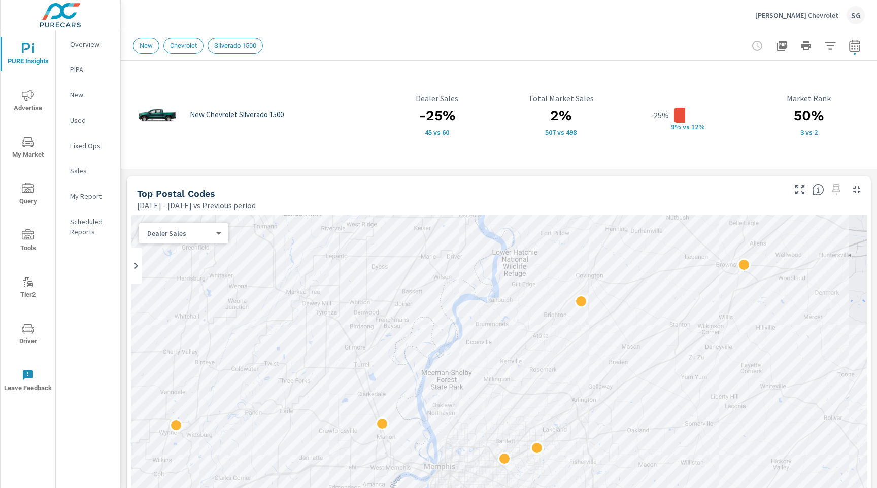
scroll to position [114, 0]
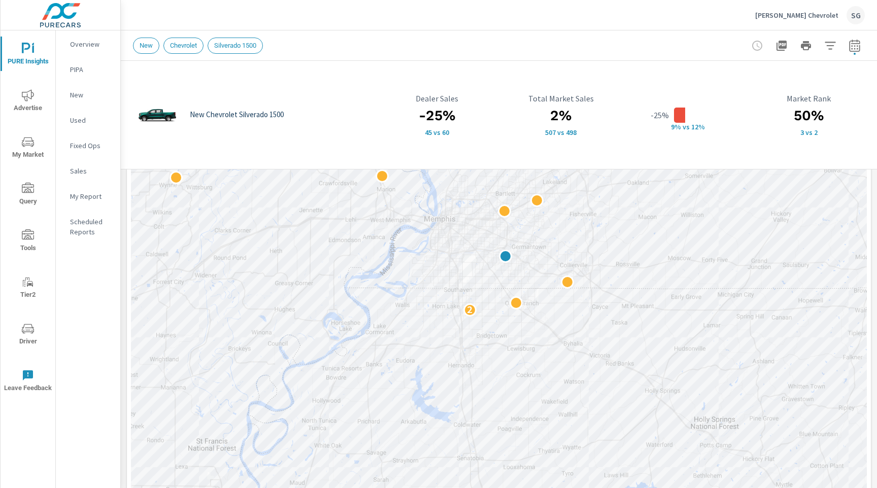
click at [815, 18] on p "[PERSON_NAME] Chevrolet" at bounding box center [796, 15] width 83 height 9
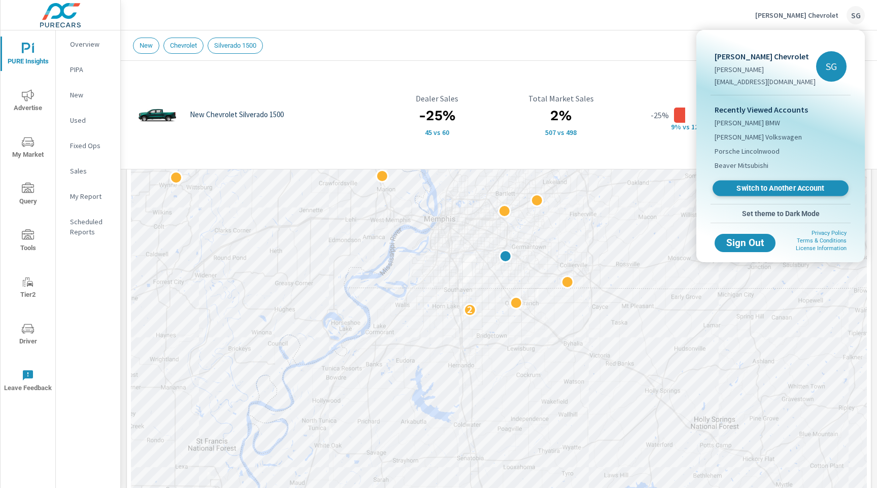
click at [750, 183] on link "Switch to Another Account" at bounding box center [780, 189] width 136 height 16
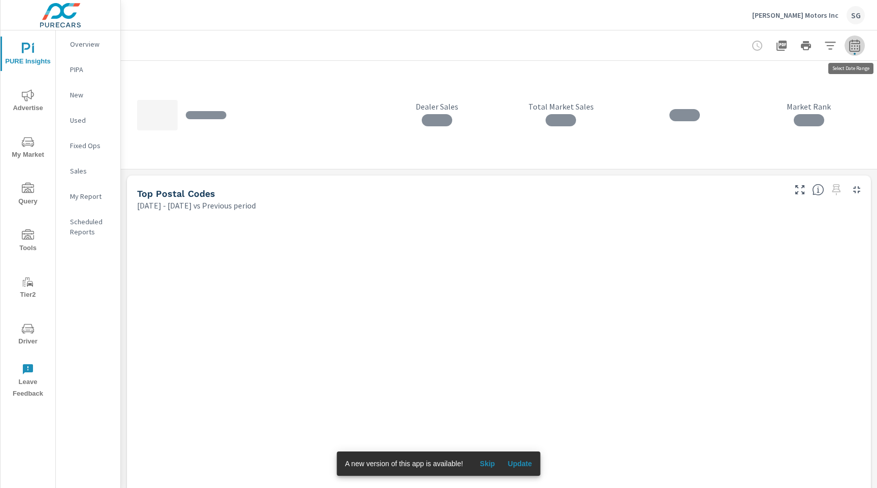
click at [852, 49] on icon "button" at bounding box center [854, 46] width 12 height 12
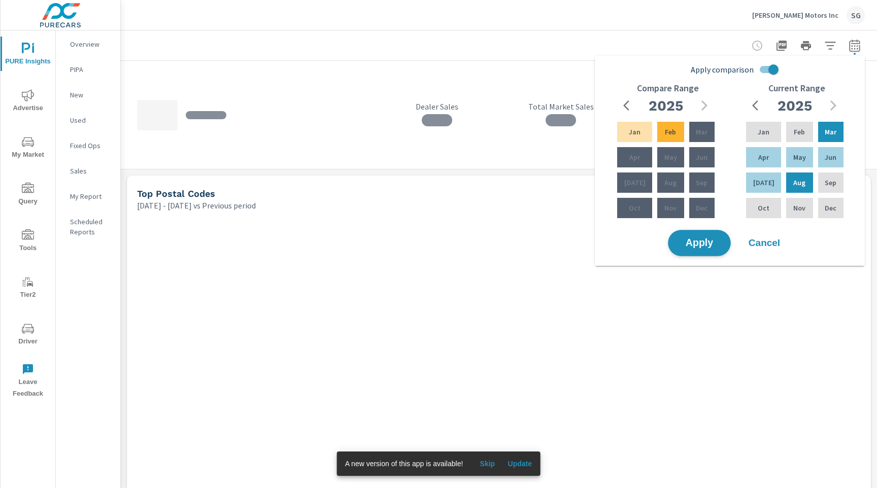
click at [718, 245] on span "Apply" at bounding box center [699, 243] width 42 height 10
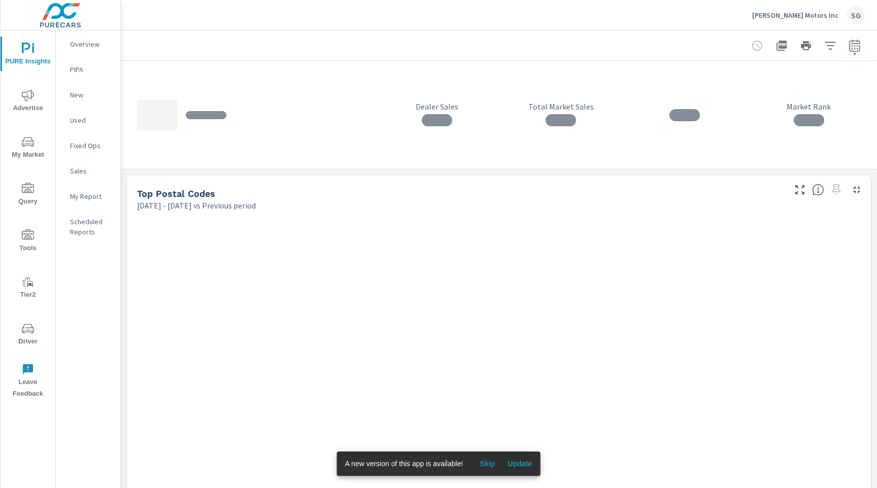
click at [22, 150] on span "My Market" at bounding box center [28, 148] width 49 height 25
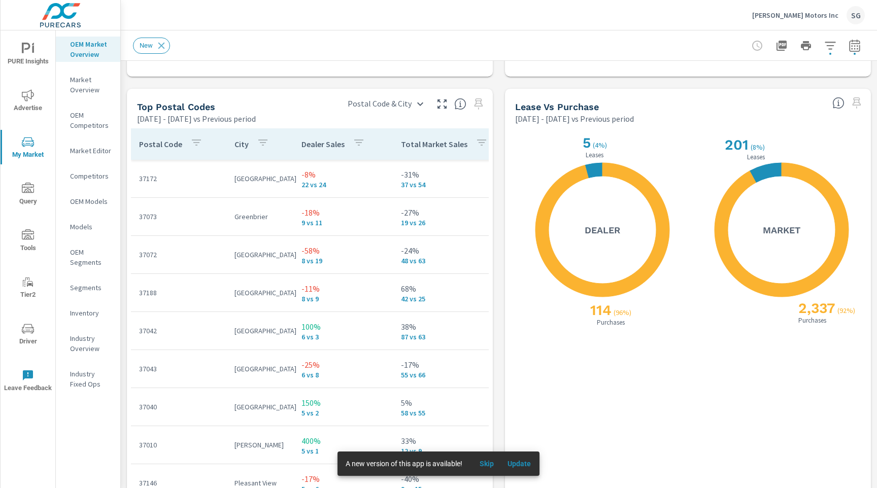
scroll to position [1169, 0]
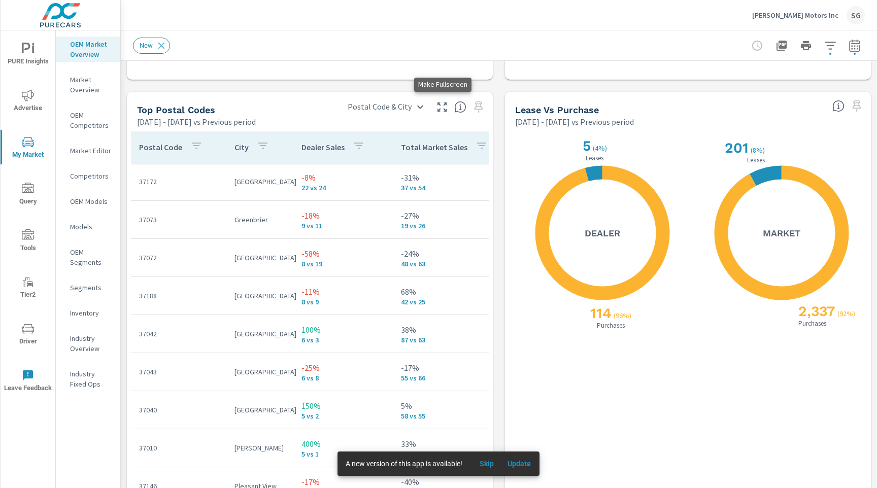
click at [442, 108] on icon "button" at bounding box center [442, 107] width 12 height 12
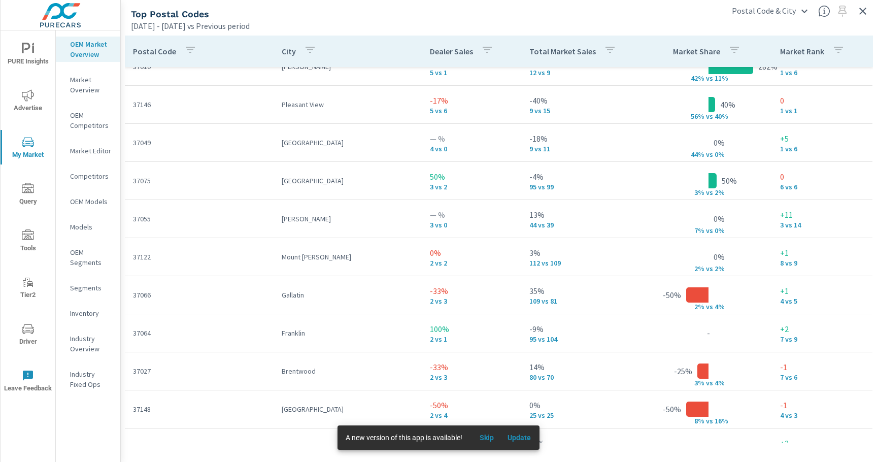
scroll to position [293, 0]
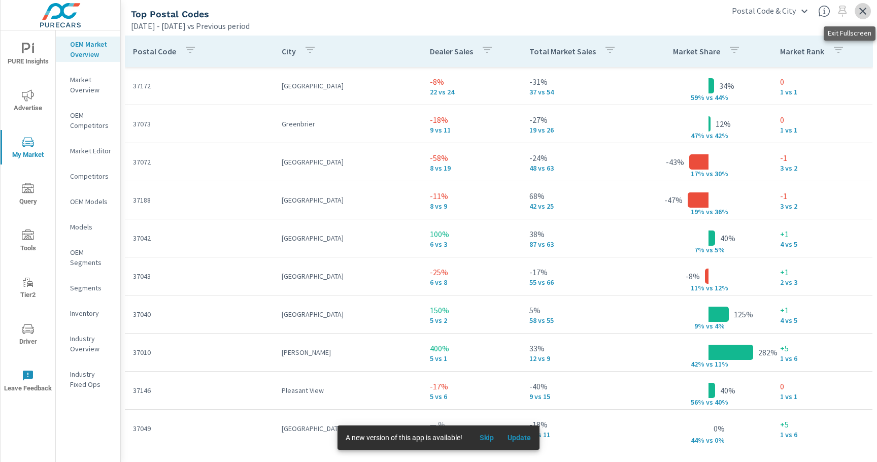
click at [867, 11] on icon "button" at bounding box center [862, 11] width 12 height 12
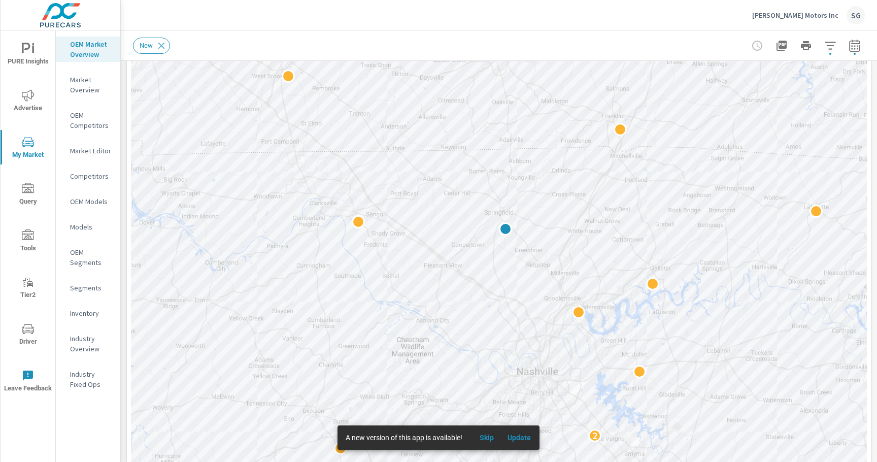
scroll to position [167, 0]
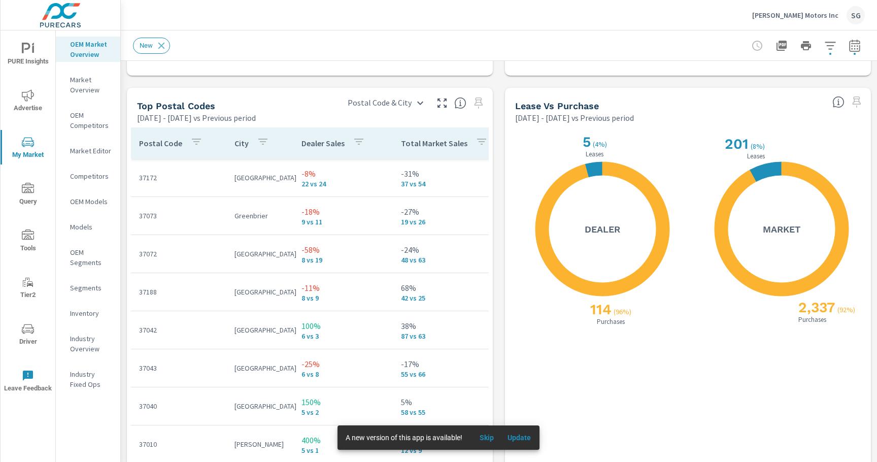
scroll to position [1175, 0]
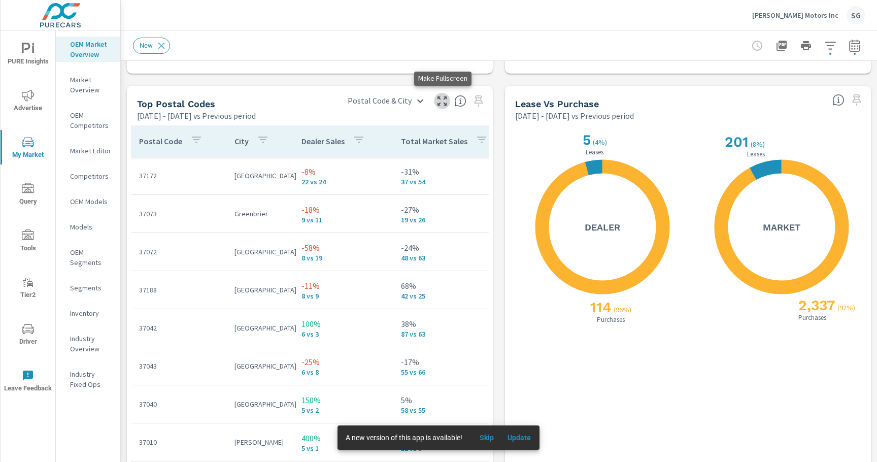
click at [437, 100] on icon "button" at bounding box center [442, 101] width 12 height 12
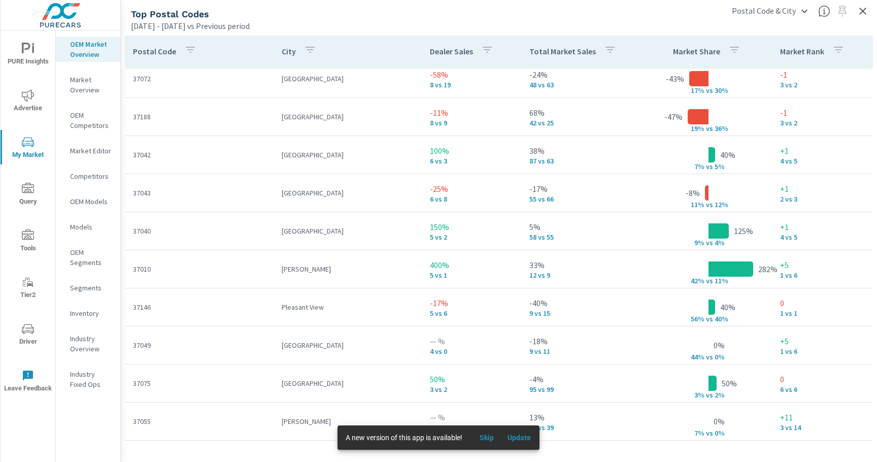
scroll to position [84, 0]
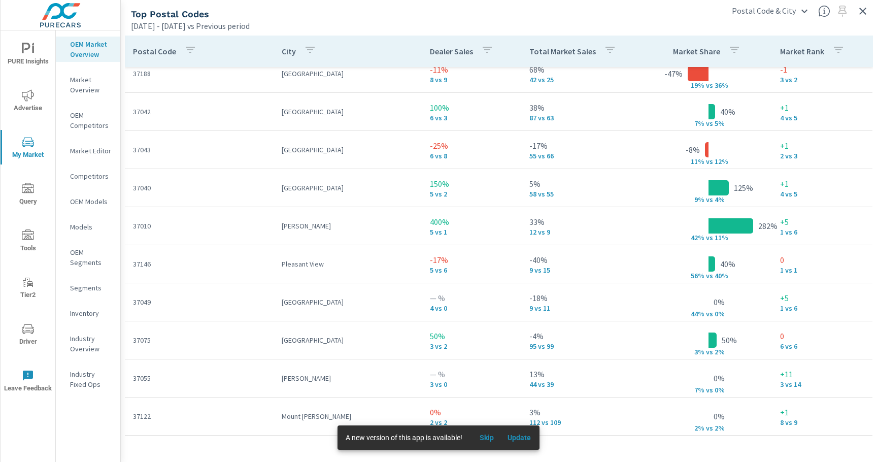
scroll to position [128, 0]
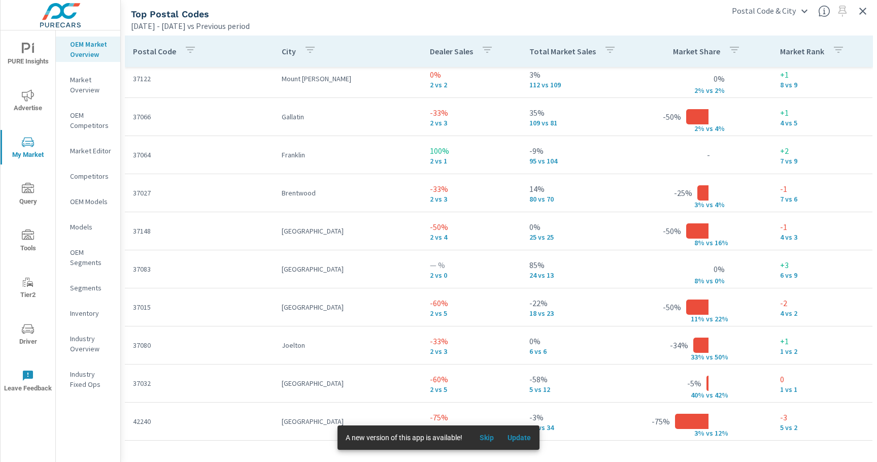
scroll to position [466, 0]
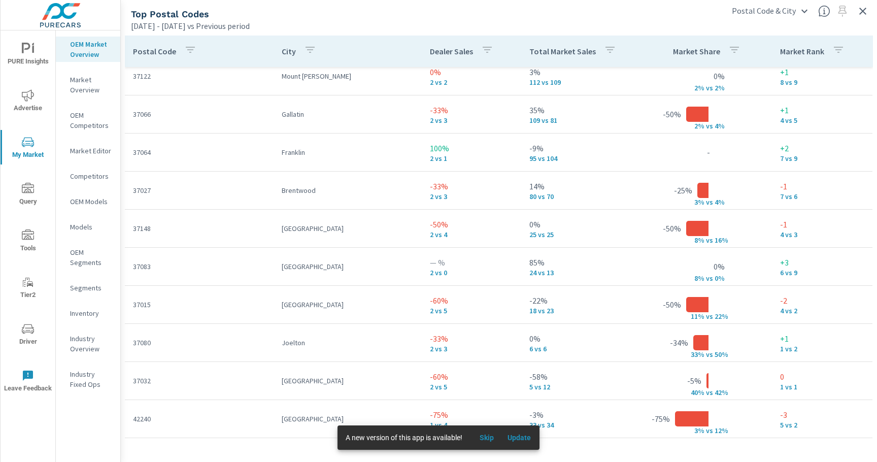
click at [863, 12] on icon "button" at bounding box center [862, 11] width 7 height 7
click at [863, 12] on div "SG" at bounding box center [855, 15] width 18 height 18
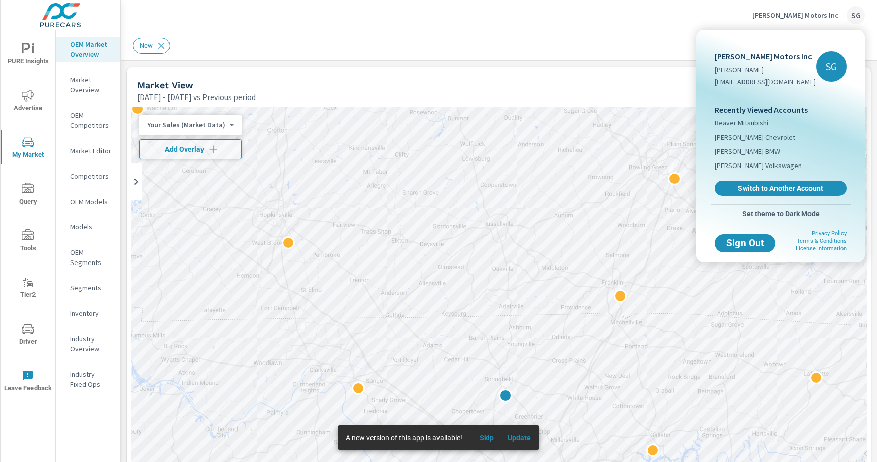
click at [516, 64] on div at bounding box center [438, 231] width 877 height 462
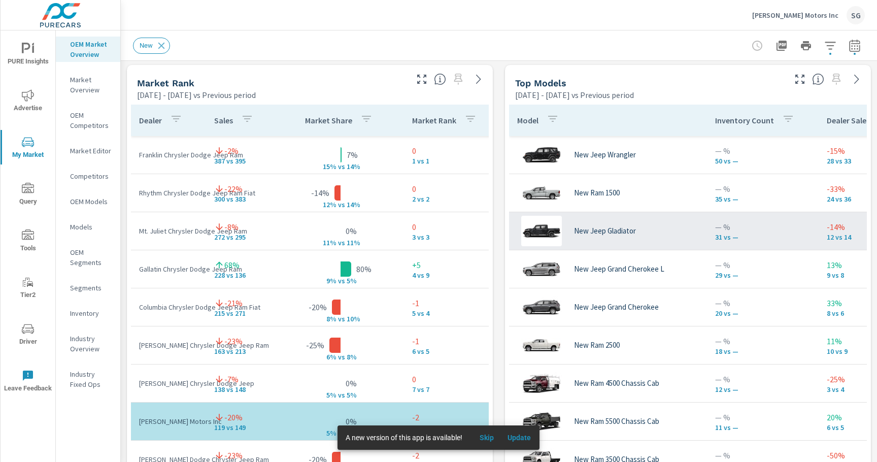
scroll to position [645, 0]
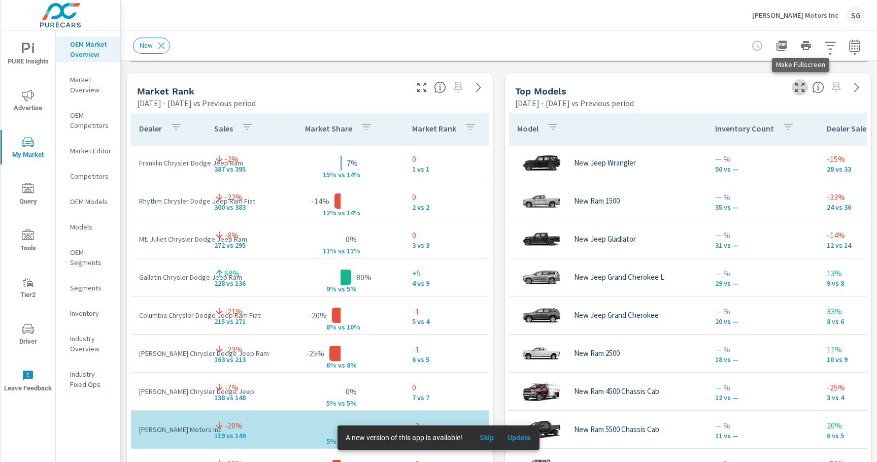
click at [797, 89] on icon "button" at bounding box center [799, 87] width 9 height 9
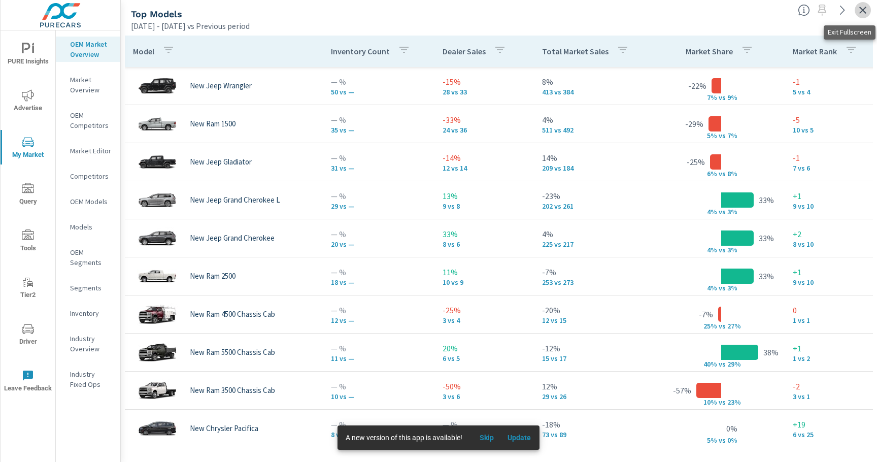
click at [860, 12] on icon "button" at bounding box center [862, 10] width 7 height 7
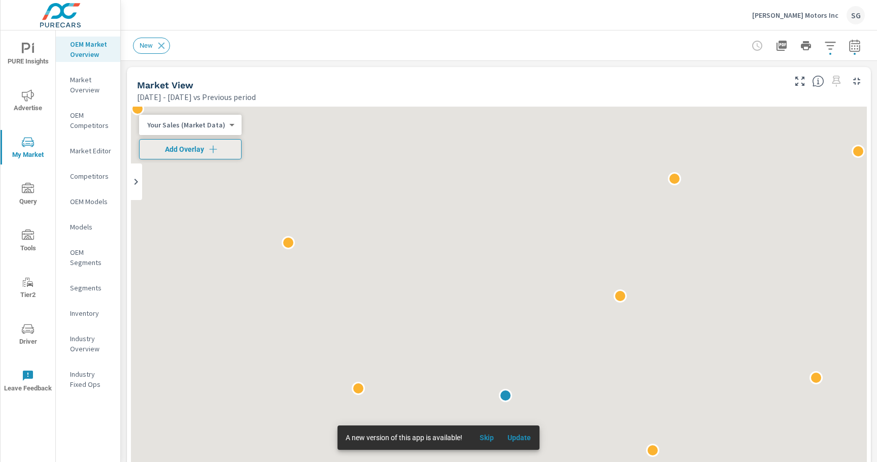
scroll to position [457, 0]
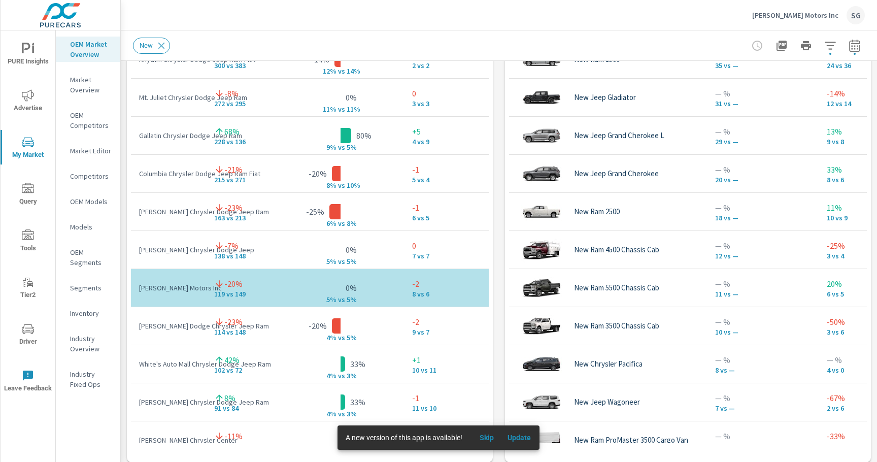
scroll to position [784, 0]
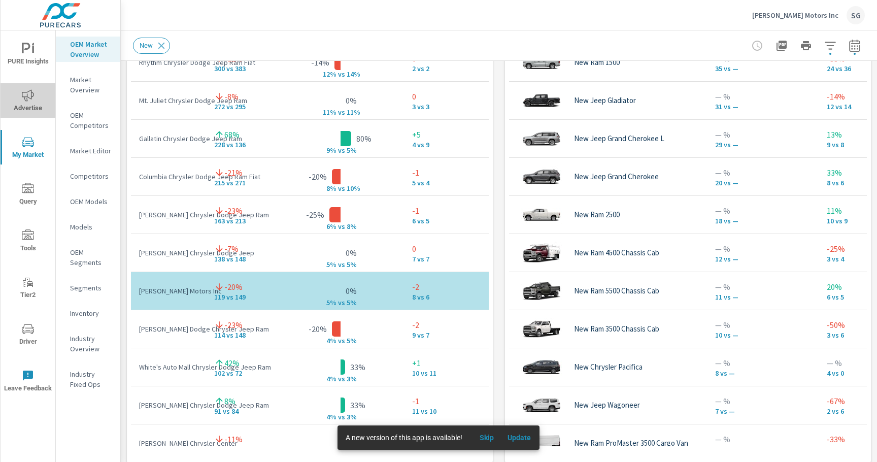
click at [43, 97] on span "Advertise" at bounding box center [28, 101] width 49 height 25
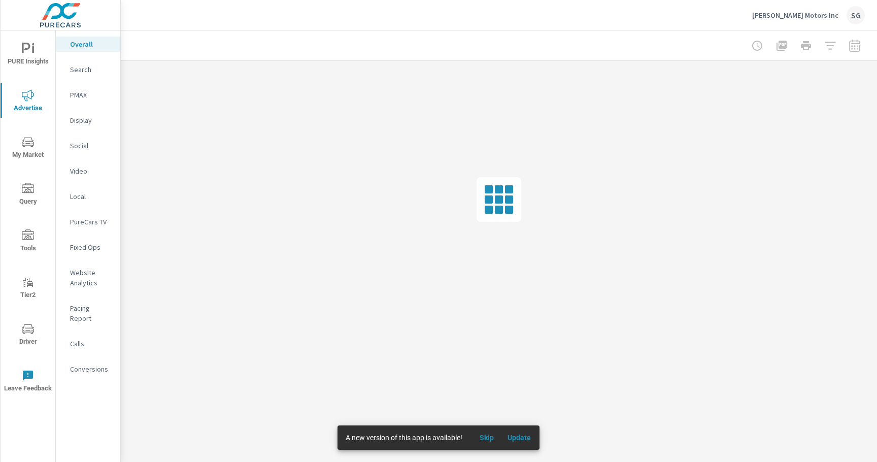
click at [856, 41] on div at bounding box center [806, 46] width 118 height 20
click at [855, 44] on div at bounding box center [806, 46] width 118 height 20
click at [853, 45] on div at bounding box center [806, 46] width 118 height 20
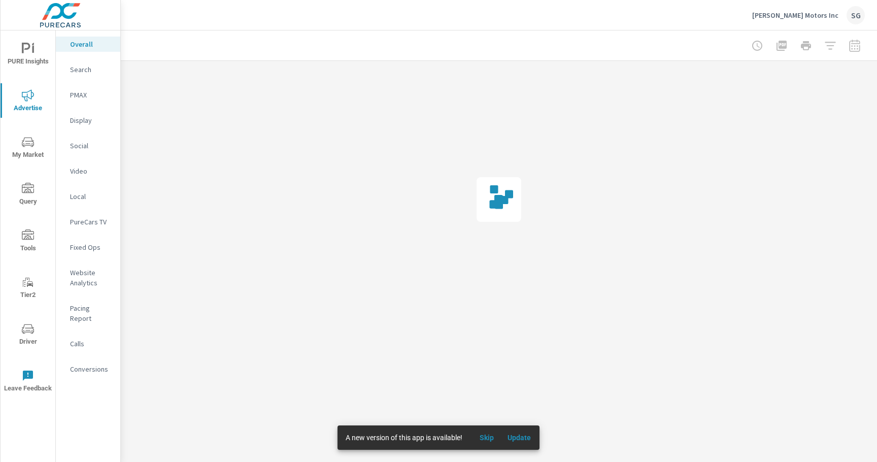
click at [853, 45] on div at bounding box center [806, 46] width 118 height 20
click at [852, 49] on div at bounding box center [806, 46] width 118 height 20
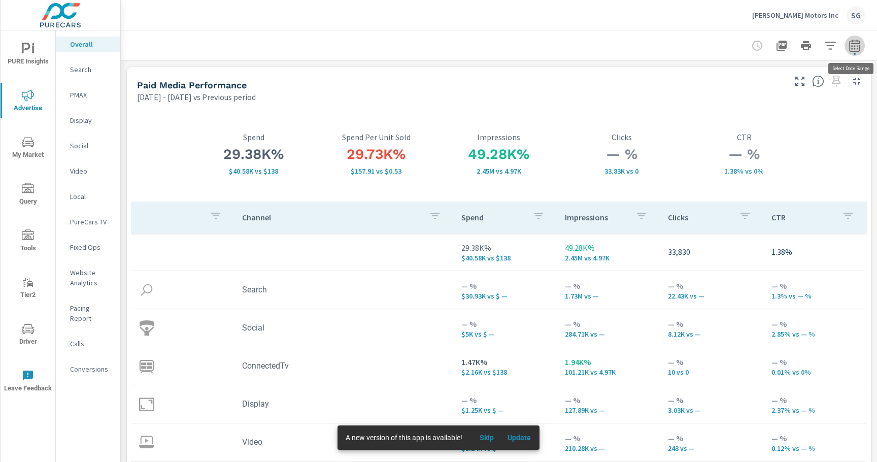
click at [853, 46] on icon "button" at bounding box center [854, 46] width 12 height 12
select select "Previous period"
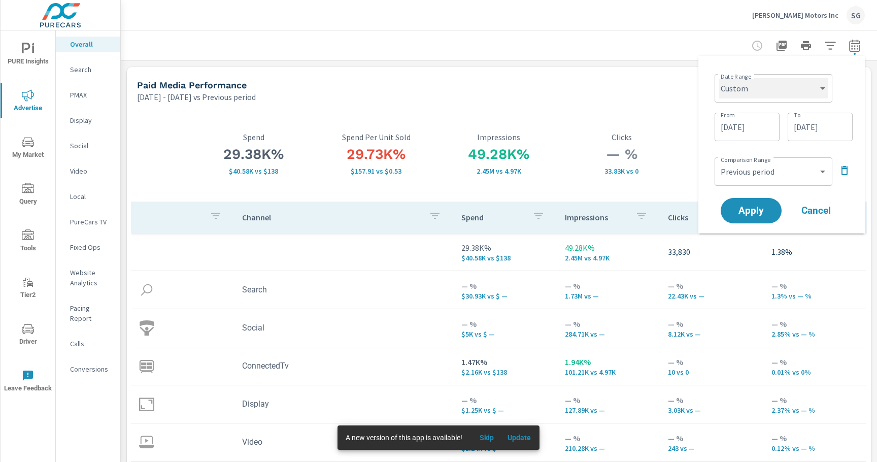
click at [803, 95] on select "Custom [DATE] Last week Last 7 days Last 14 days Last 30 days Last 45 days Last…" at bounding box center [773, 88] width 110 height 20
select select "Last 30 days"
click at [722, 78] on select "Custom [DATE] Last week Last 7 days Last 14 days Last 30 days Last 45 days Last…" at bounding box center [773, 88] width 110 height 20
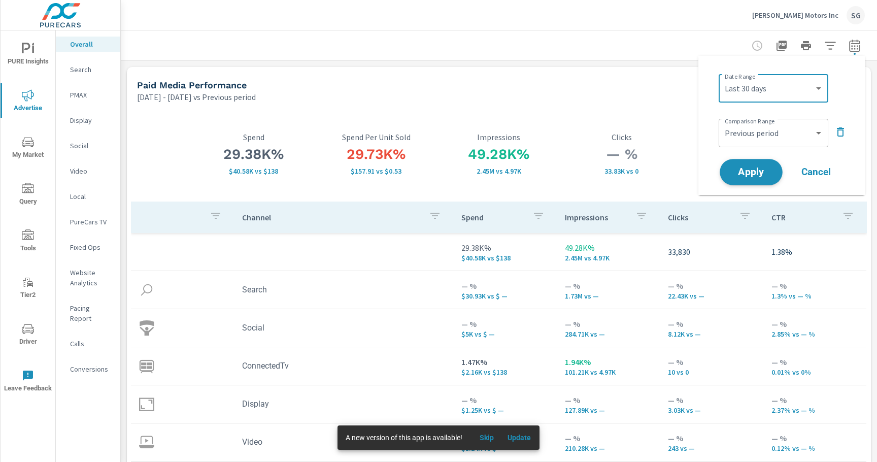
click at [760, 172] on span "Apply" at bounding box center [751, 172] width 42 height 10
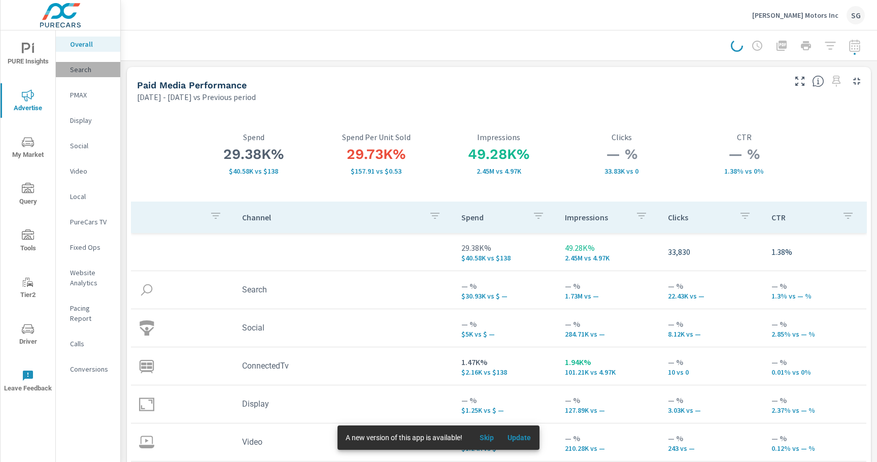
click at [87, 68] on p "Search" at bounding box center [91, 69] width 42 height 10
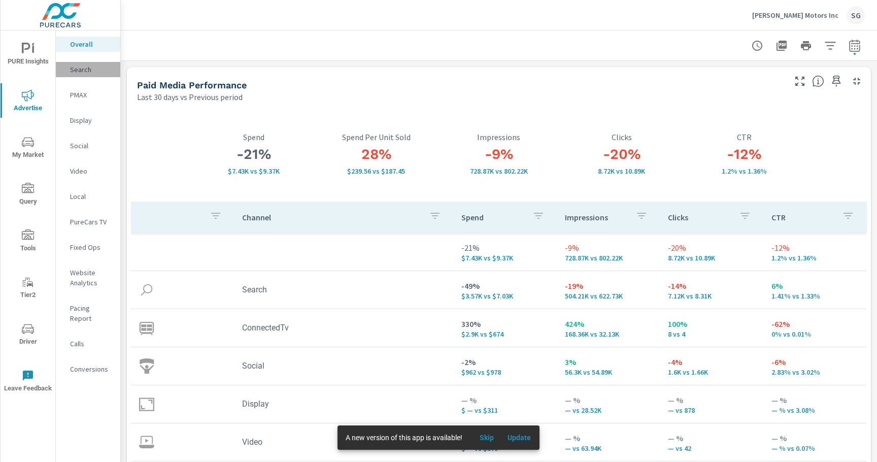
click at [89, 76] on div "Search" at bounding box center [88, 69] width 64 height 15
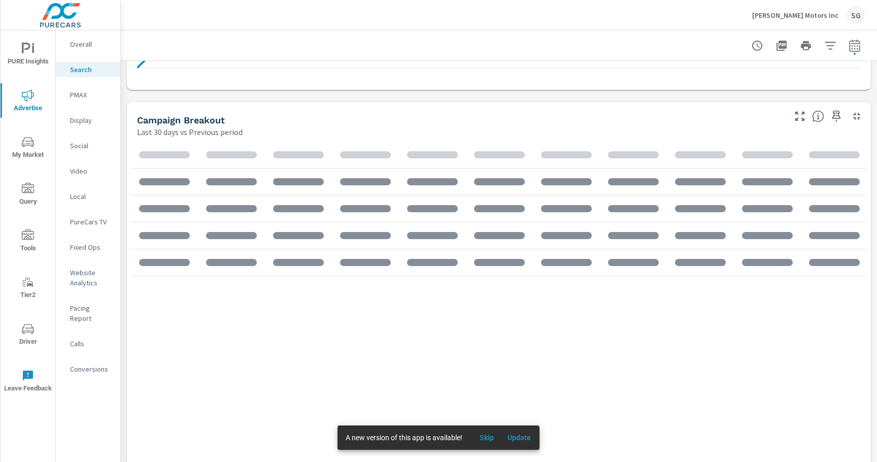
scroll to position [944, 0]
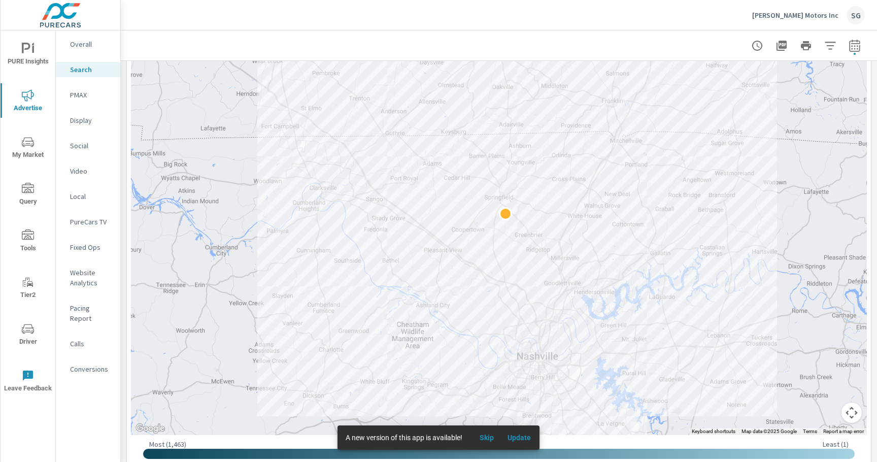
scroll to position [228, 0]
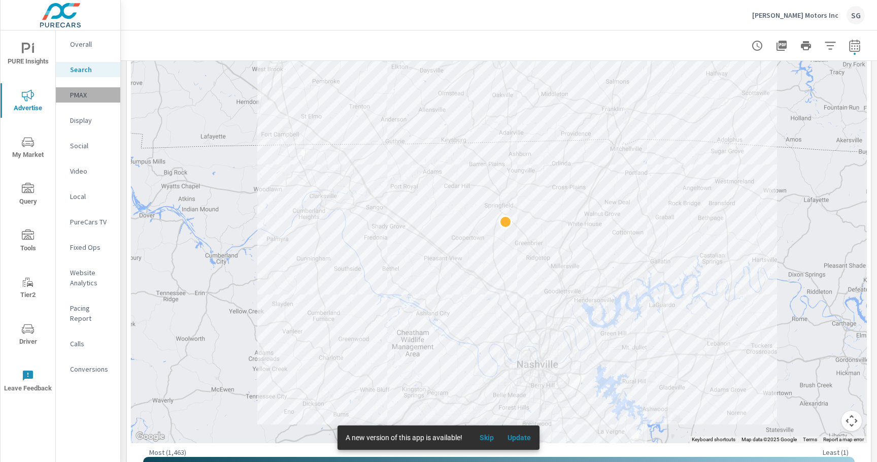
click at [80, 99] on p "PMAX" at bounding box center [91, 95] width 42 height 10
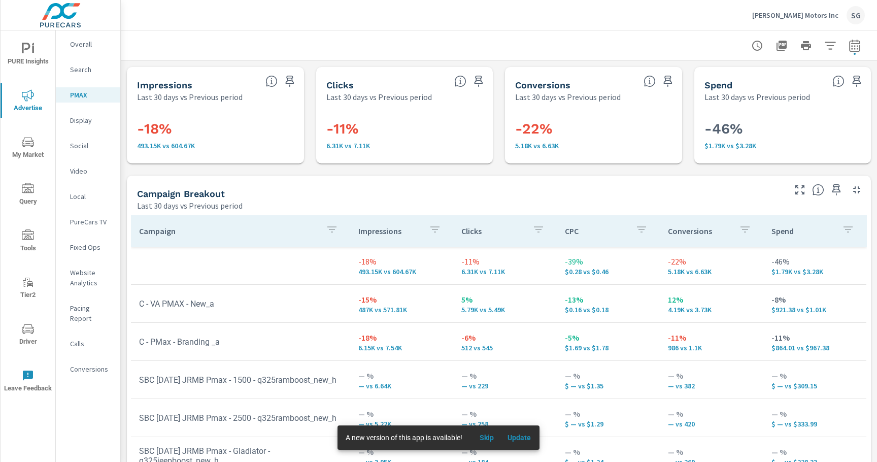
click at [123, 165] on div "Impressions Last 30 days vs Previous period -18% 493.15K vs 604.67K Clicks Last…" at bounding box center [499, 332] width 756 height 543
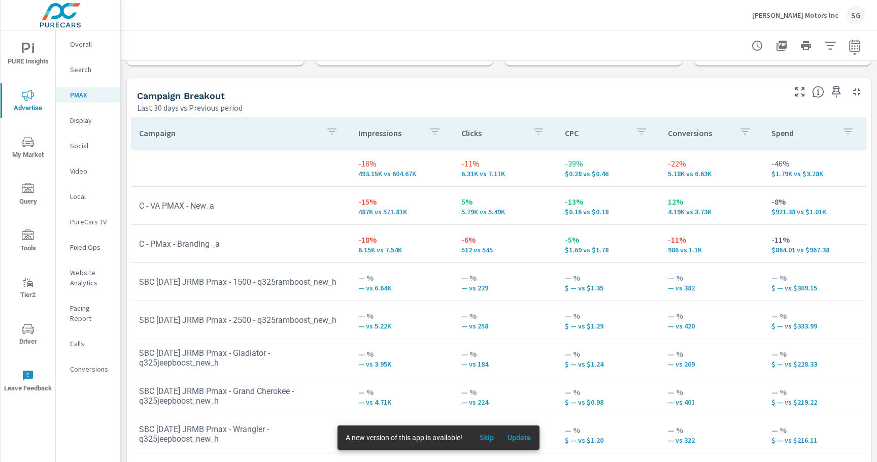
scroll to position [99, 0]
click at [84, 284] on p "Website Analytics" at bounding box center [91, 277] width 42 height 20
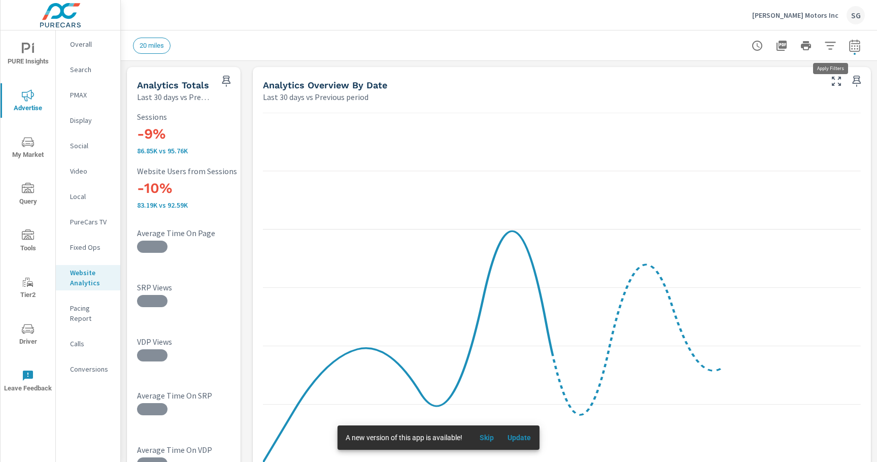
click at [831, 49] on icon "button" at bounding box center [830, 46] width 12 height 12
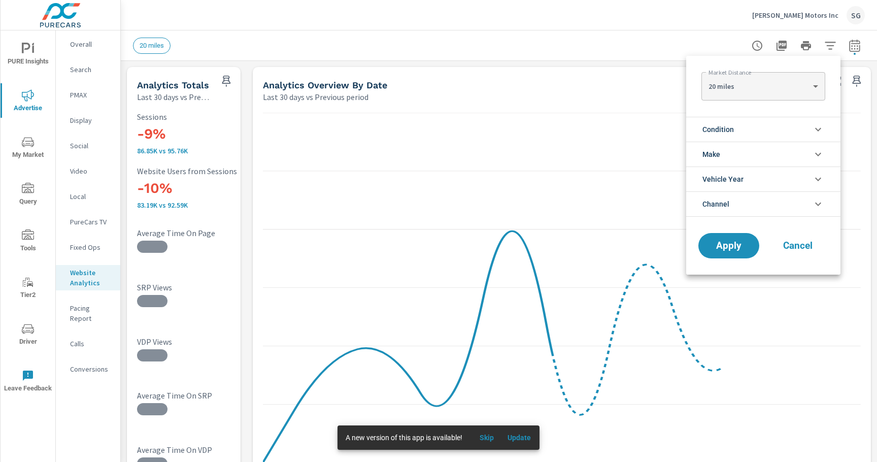
click at [748, 130] on li "Condition" at bounding box center [763, 129] width 154 height 25
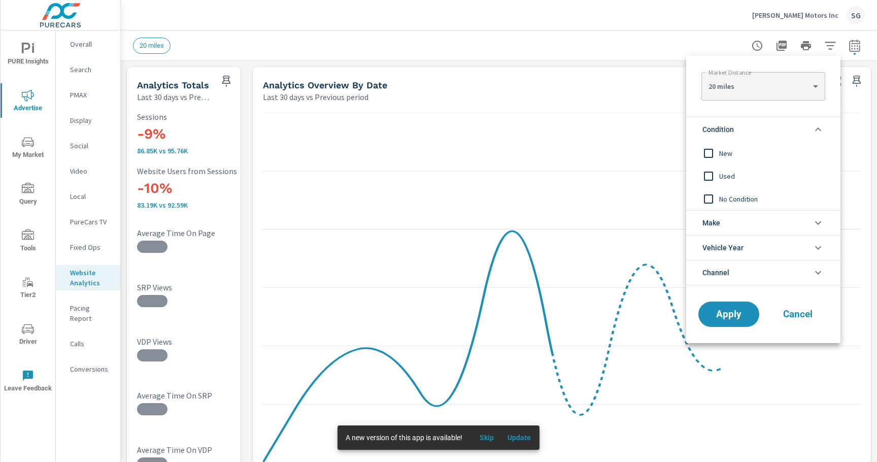
click at [706, 156] on input "filter options" at bounding box center [708, 153] width 21 height 21
click at [730, 321] on button "Apply" at bounding box center [728, 314] width 63 height 26
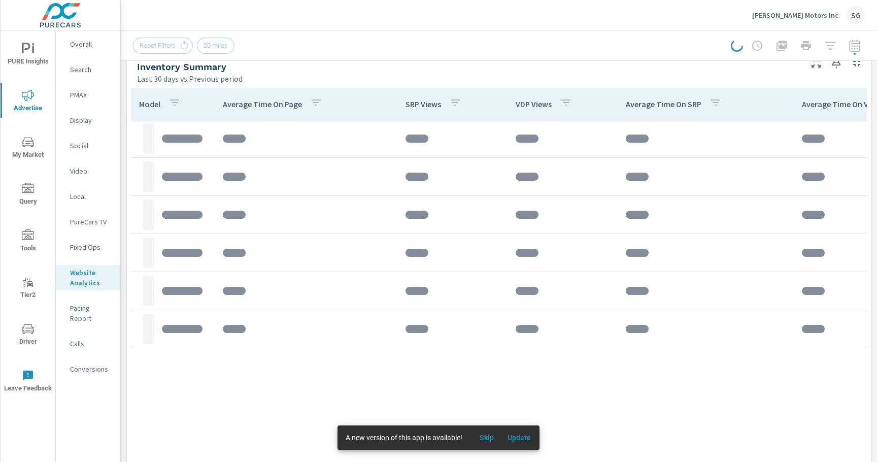
scroll to position [444, 0]
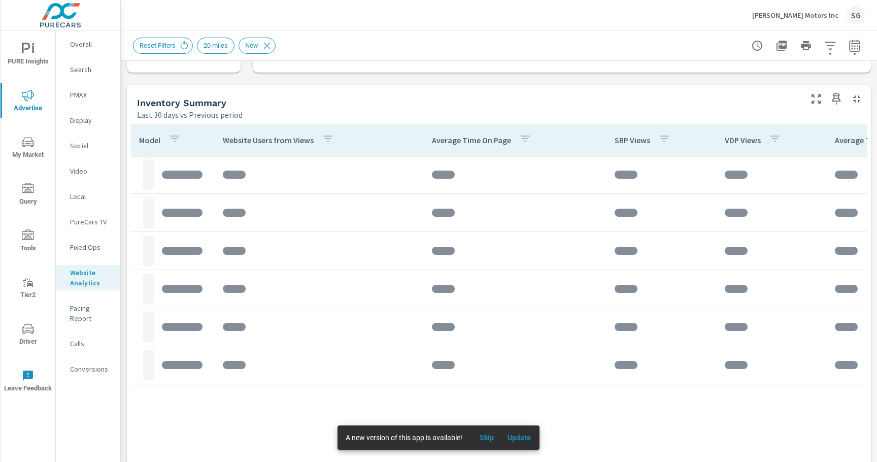
scroll to position [417, 0]
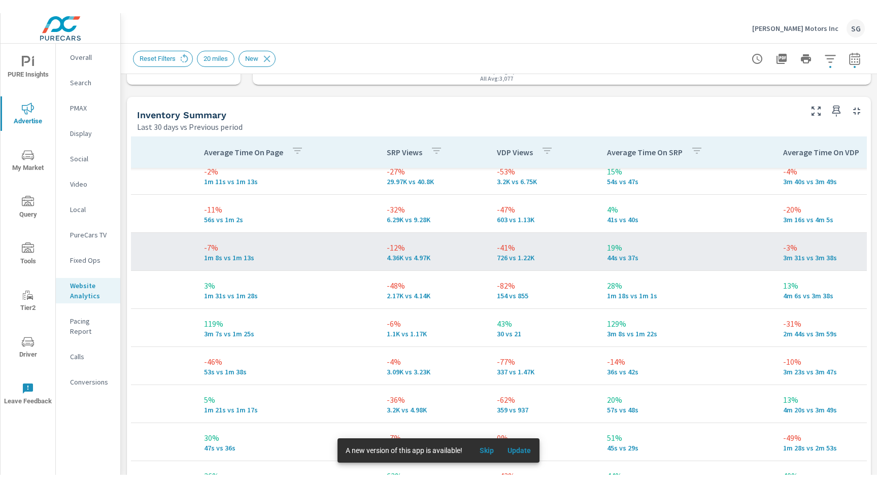
scroll to position [11, 343]
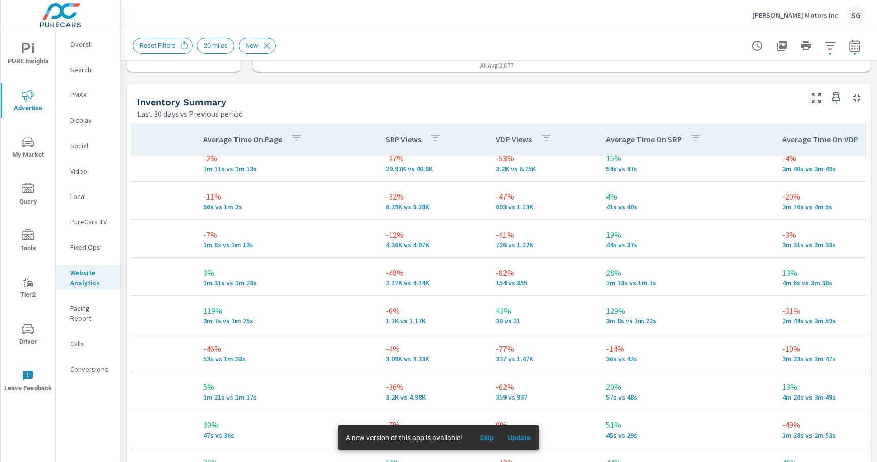
click at [123, 149] on div "Analytics Totals Last 30 days vs Previous period -52% 2.7K vs 5.64K Website Use…" at bounding box center [499, 457] width 756 height 1628
